Goal: Obtain resource: Obtain resource

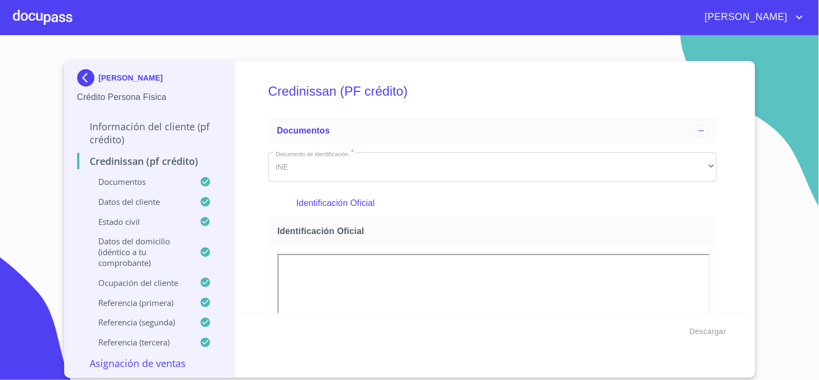
click at [54, 16] on div at bounding box center [42, 17] width 59 height 35
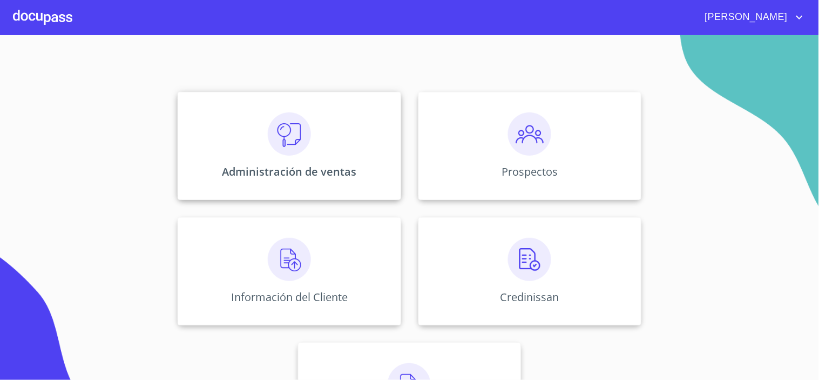
scroll to position [163, 0]
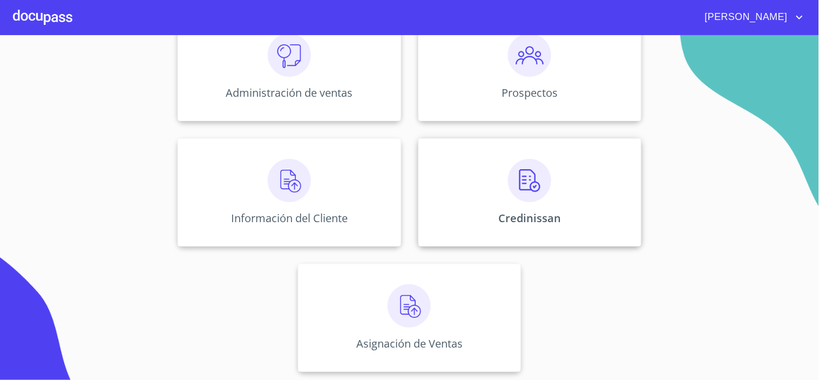
click at [508, 201] on img at bounding box center [529, 180] width 43 height 43
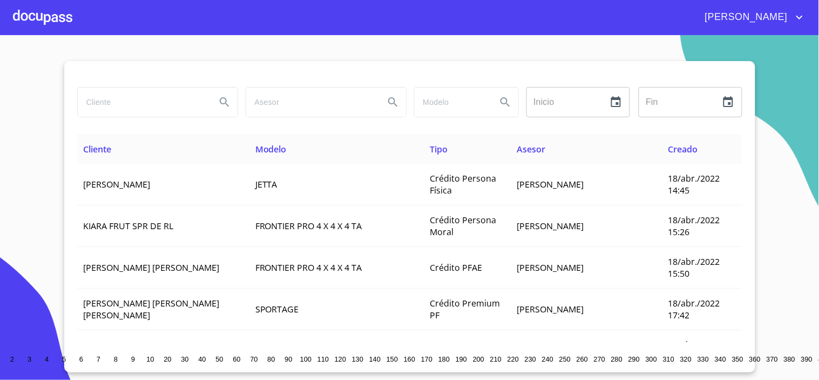
click at [129, 93] on input "search" at bounding box center [143, 102] width 130 height 29
type input "[PERSON_NAME]"
click at [224, 101] on icon "Search" at bounding box center [224, 102] width 13 height 13
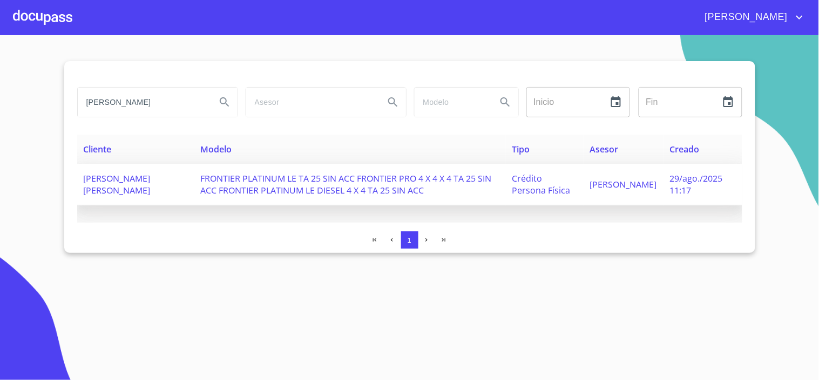
click at [179, 179] on td "[PERSON_NAME] [PERSON_NAME]" at bounding box center [135, 185] width 117 height 42
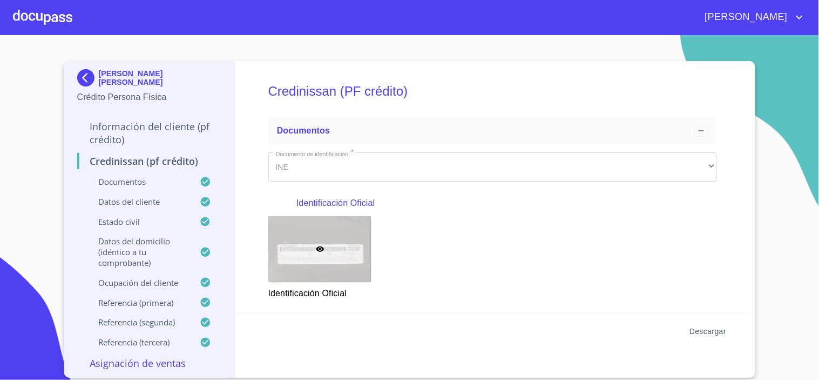
click at [701, 327] on span "Descargar" at bounding box center [708, 332] width 37 height 14
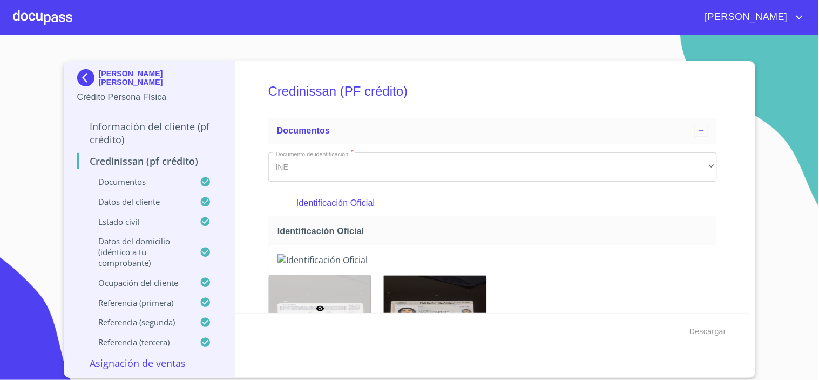
click at [18, 25] on div at bounding box center [42, 17] width 59 height 35
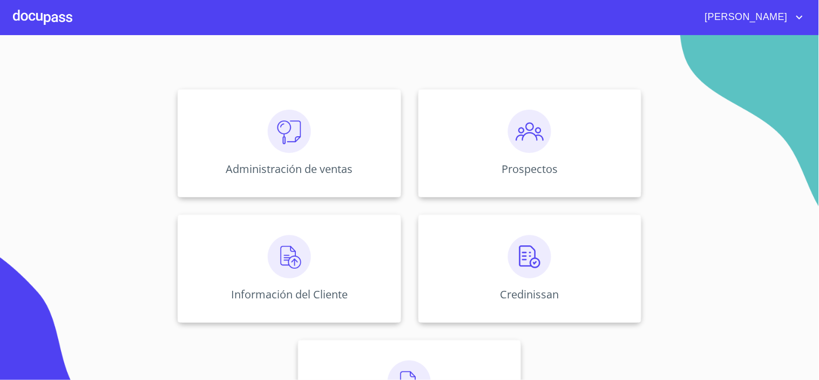
scroll to position [163, 0]
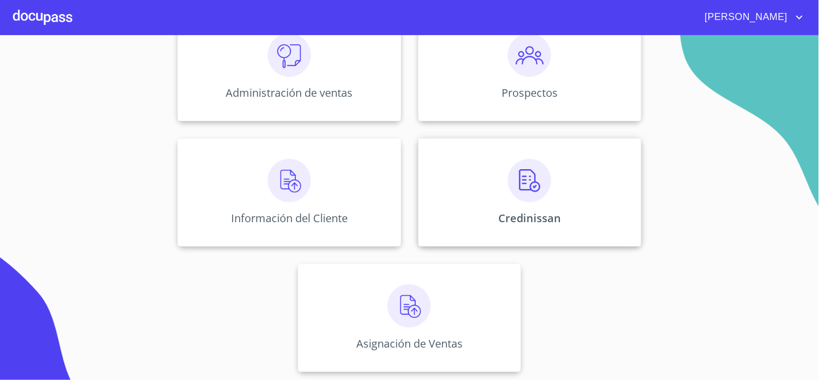
click at [548, 170] on div "Credinissan" at bounding box center [530, 192] width 223 height 108
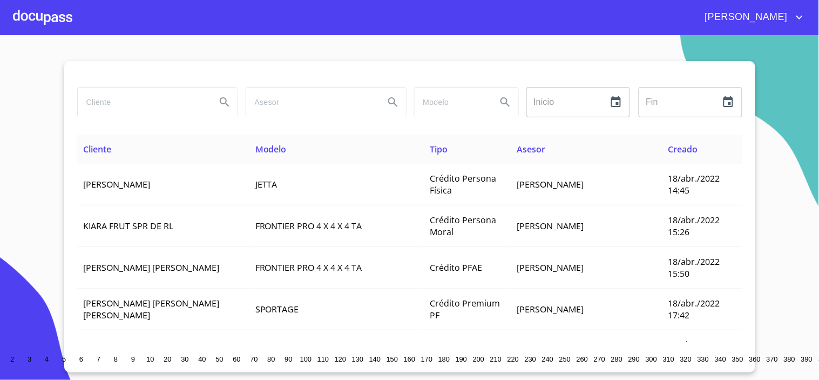
click at [163, 104] on input "search" at bounding box center [143, 102] width 130 height 29
type input "[PERSON_NAME]"
click at [220, 102] on icon "Search" at bounding box center [224, 102] width 13 height 13
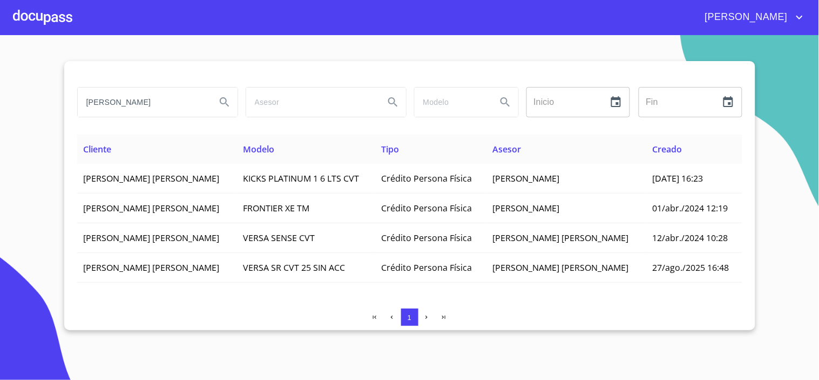
click at [181, 102] on input "[PERSON_NAME]" at bounding box center [143, 102] width 130 height 29
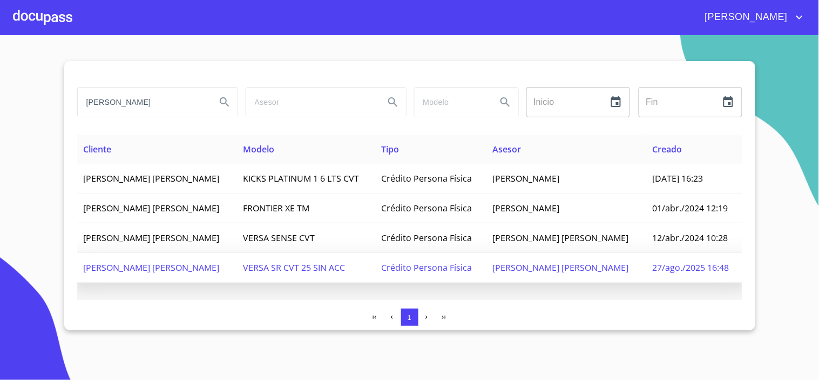
click at [146, 273] on span "[PERSON_NAME] [PERSON_NAME]" at bounding box center [152, 267] width 136 height 12
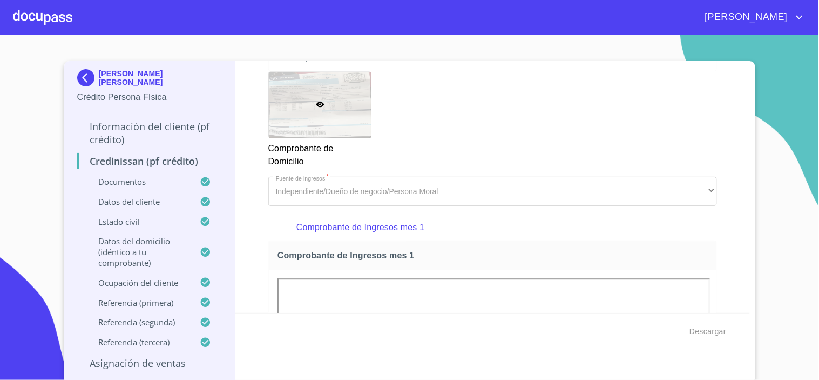
scroll to position [723, 0]
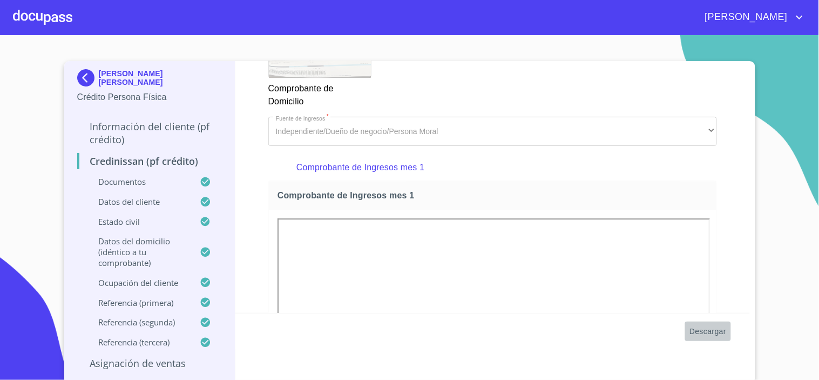
click at [700, 328] on span "Descargar" at bounding box center [708, 332] width 37 height 14
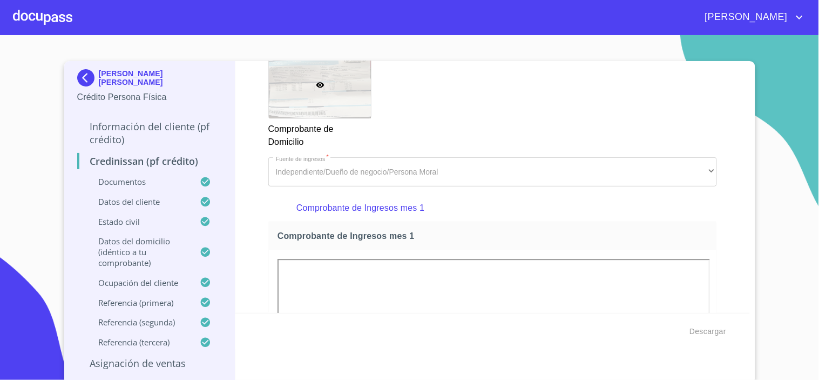
scroll to position [663, 0]
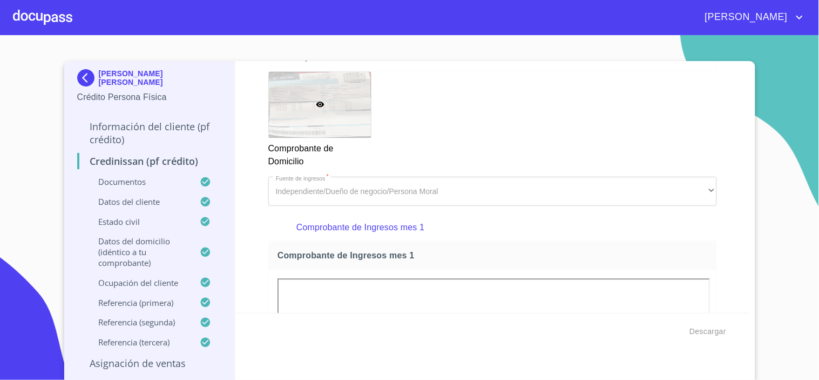
click at [58, 20] on div at bounding box center [42, 17] width 59 height 35
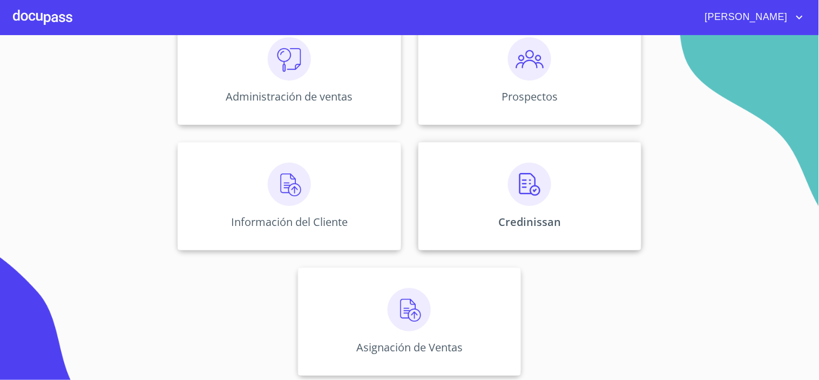
scroll to position [163, 0]
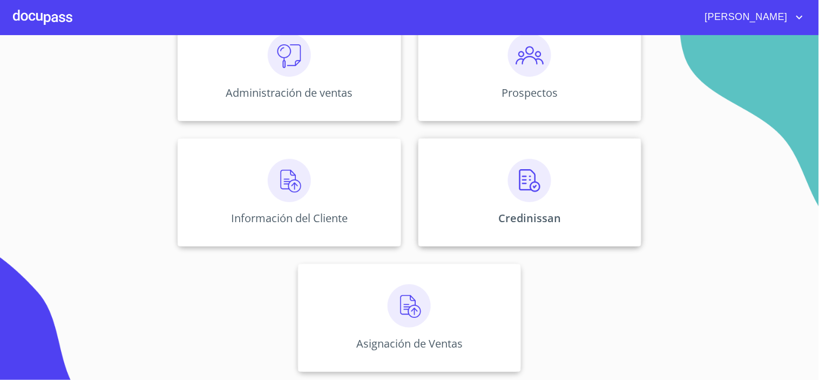
click at [513, 186] on img at bounding box center [529, 180] width 43 height 43
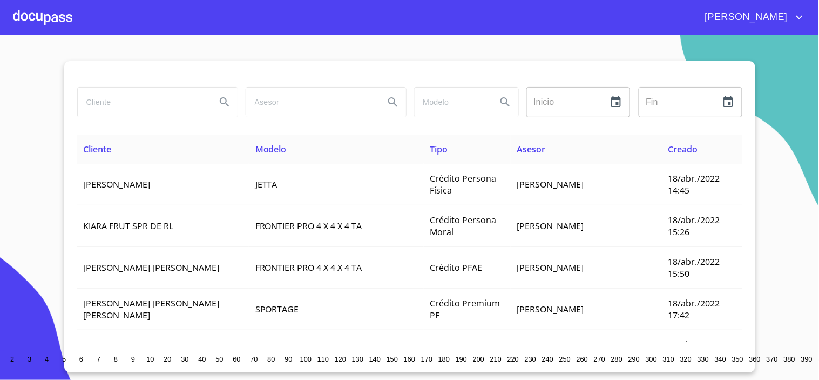
click at [130, 103] on input "search" at bounding box center [143, 102] width 130 height 29
type input "[PERSON_NAME]"
click at [224, 100] on icon "Search" at bounding box center [224, 102] width 13 height 13
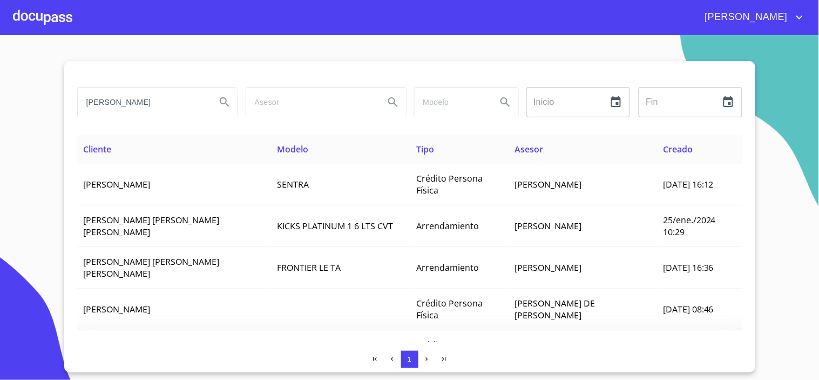
click at [134, 345] on span "[PERSON_NAME]" at bounding box center [117, 351] width 67 height 12
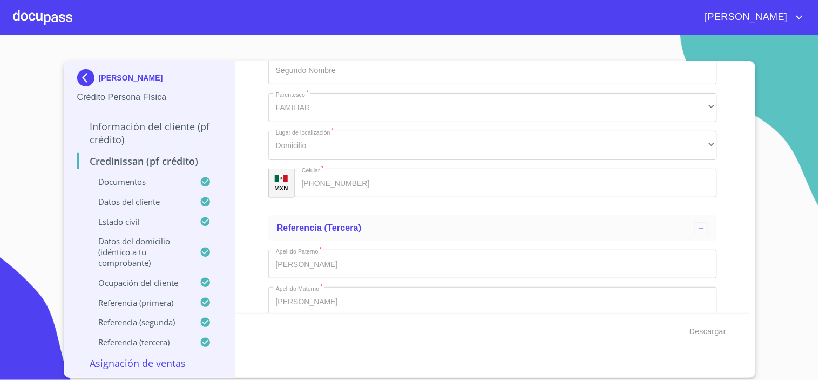
scroll to position [4401, 0]
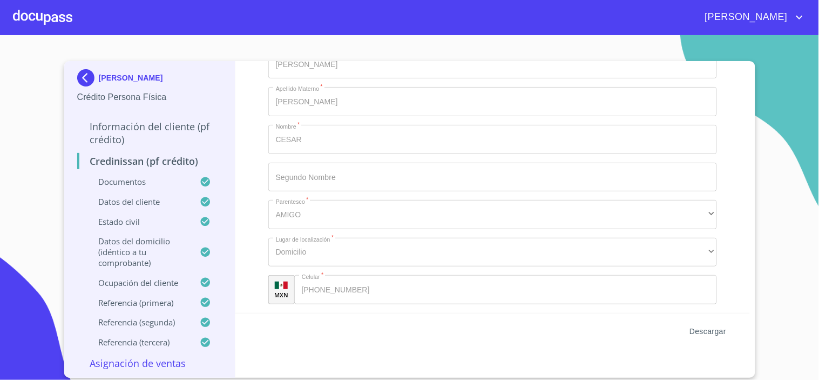
click at [697, 335] on span "Descargar" at bounding box center [708, 332] width 37 height 14
